Goal: Transaction & Acquisition: Purchase product/service

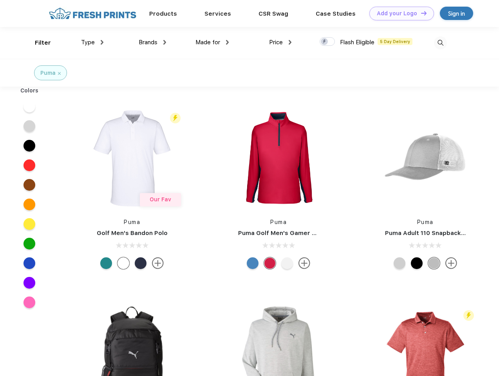
click at [399, 13] on link "Add your Logo Design Tool" at bounding box center [402, 14] width 65 height 14
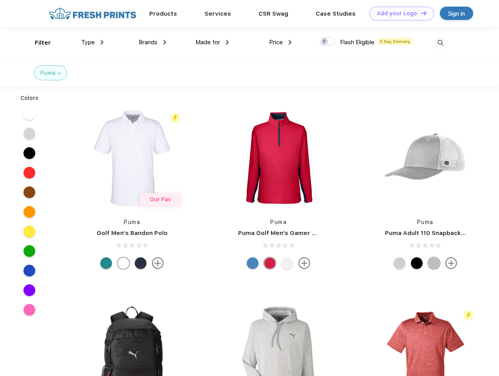
click at [0, 0] on div "Design Tool" at bounding box center [0, 0] width 0 height 0
click at [421, 13] on link "Add your Logo Design Tool" at bounding box center [402, 14] width 65 height 14
click at [38, 43] on div "Filter" at bounding box center [43, 42] width 16 height 9
click at [93, 42] on span "Type" at bounding box center [88, 42] width 14 height 7
click at [153, 42] on span "Brands" at bounding box center [148, 42] width 19 height 7
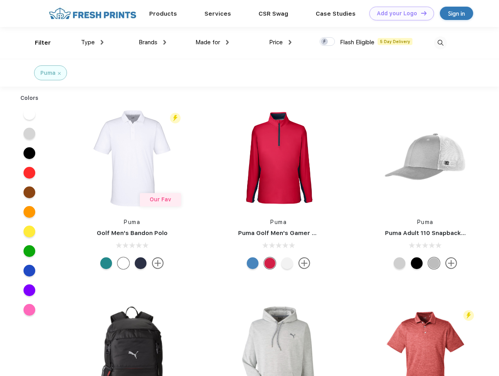
click at [212, 42] on span "Made for" at bounding box center [208, 42] width 25 height 7
click at [281, 42] on span "Price" at bounding box center [276, 42] width 14 height 7
click at [328, 42] on div at bounding box center [327, 41] width 15 height 9
click at [325, 42] on input "checkbox" at bounding box center [322, 39] width 5 height 5
click at [441, 43] on img at bounding box center [440, 42] width 13 height 13
